Goal: Navigation & Orientation: Find specific page/section

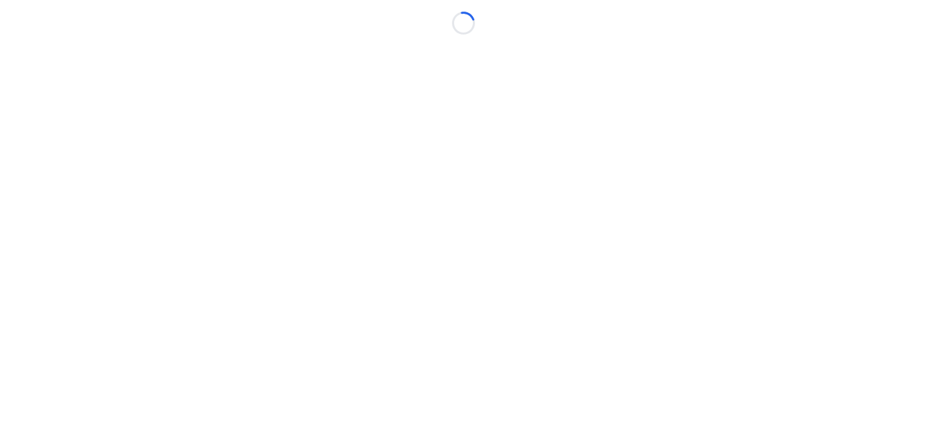
click at [678, 102] on body "Loading..." at bounding box center [463, 211] width 927 height 423
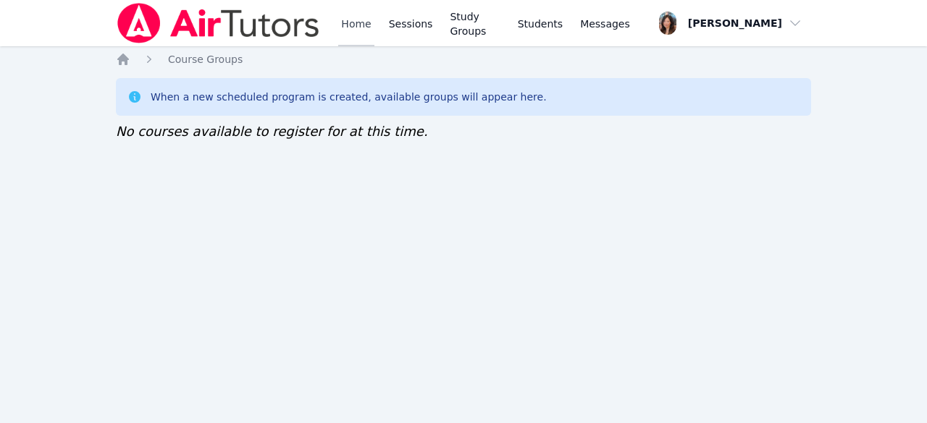
click at [340, 18] on link "Home" at bounding box center [355, 23] width 35 height 46
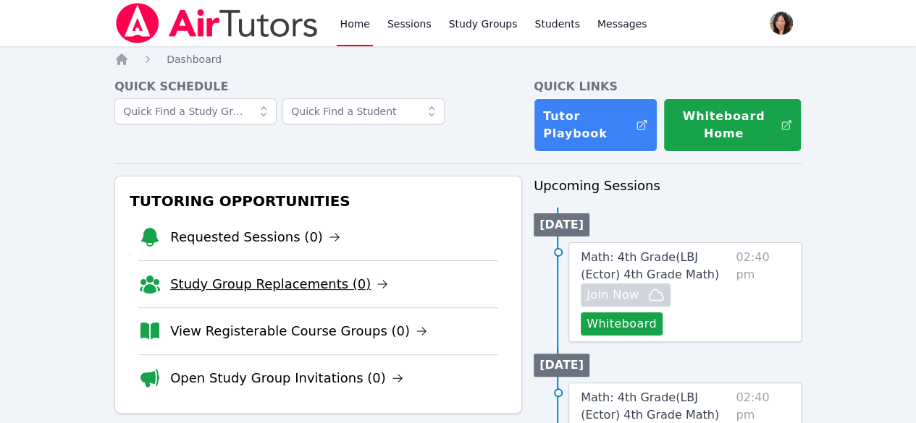
click at [269, 287] on link "Study Group Replacements (0)" at bounding box center [279, 284] width 218 height 20
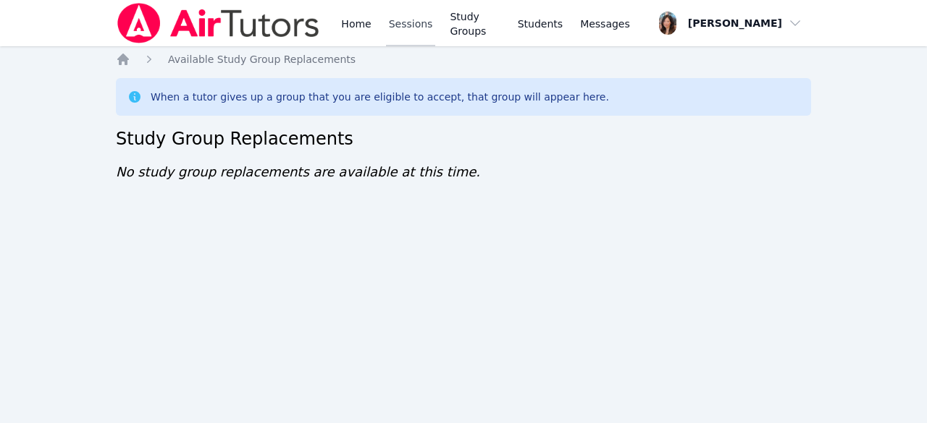
click at [403, 25] on link "Sessions" at bounding box center [411, 23] width 50 height 46
